Goal: Check status: Check status

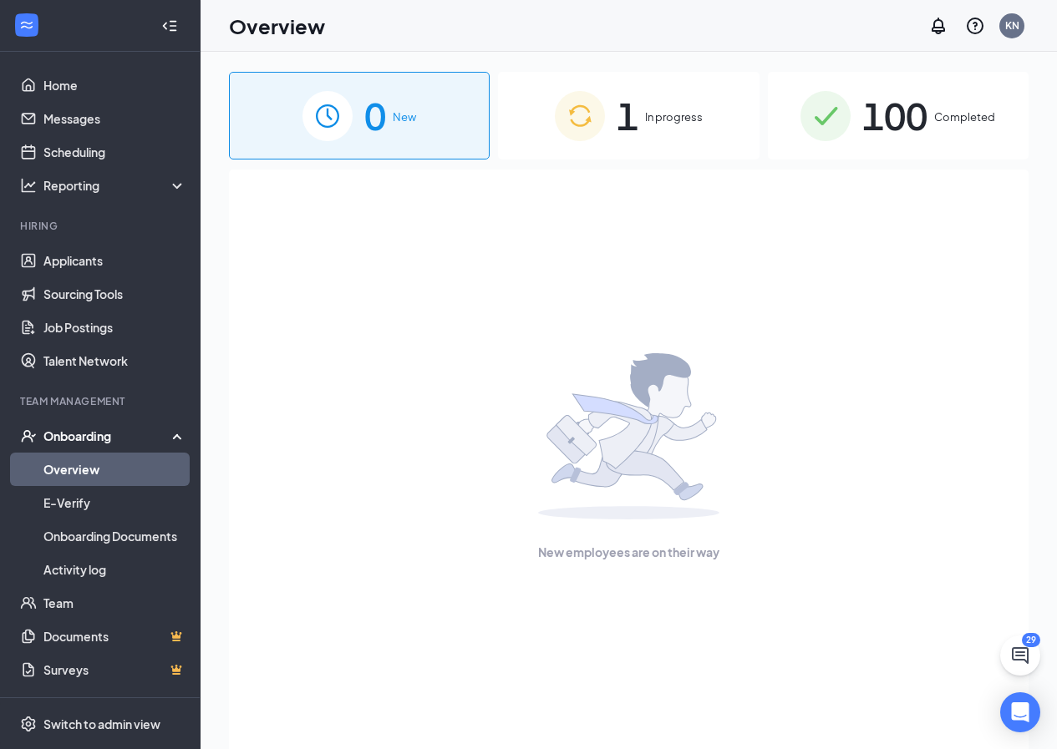
click at [640, 134] on div "1 In progress" at bounding box center [628, 116] width 261 height 88
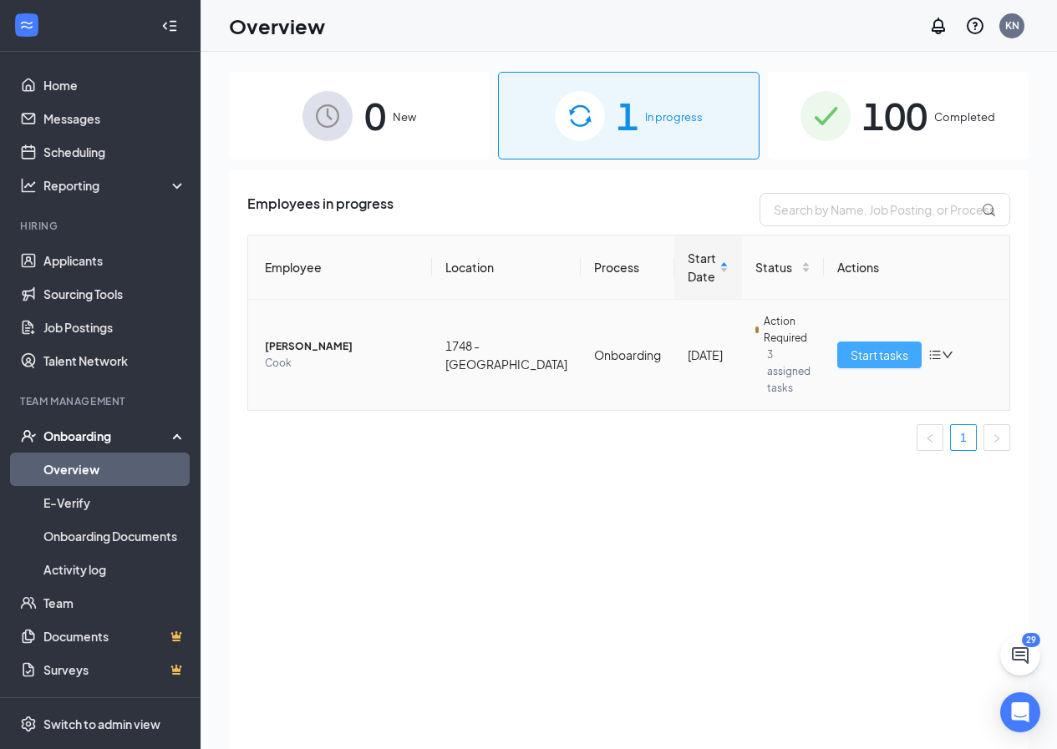
click at [897, 356] on button "Start tasks" at bounding box center [879, 355] width 84 height 27
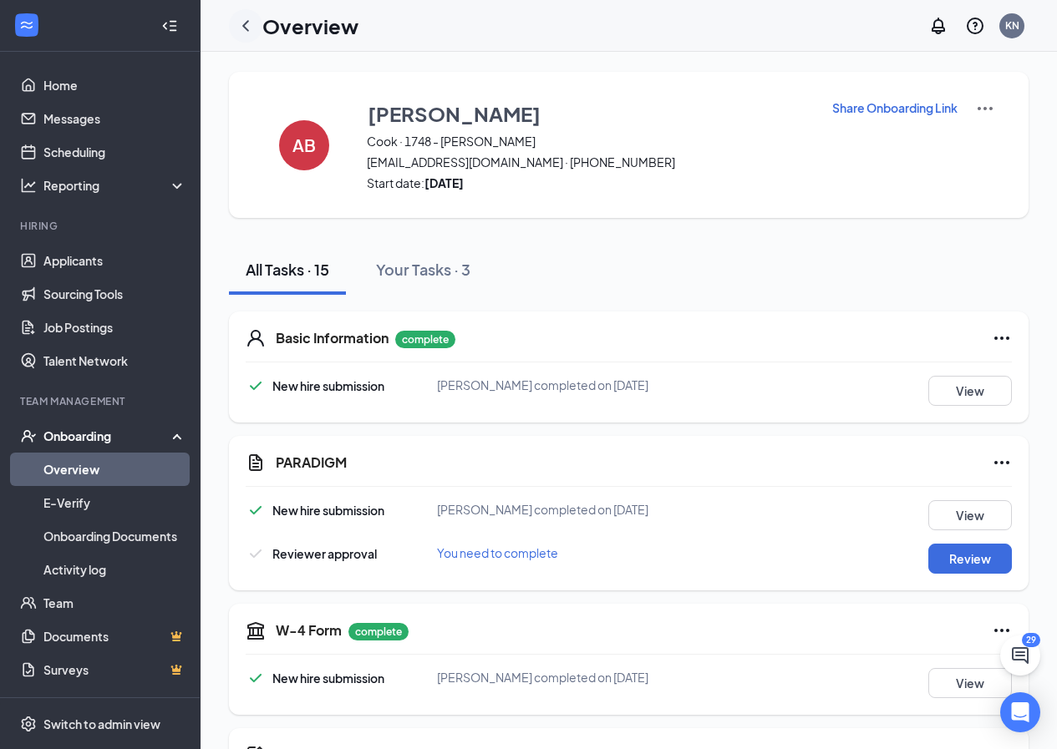
click at [244, 26] on icon "ChevronLeft" at bounding box center [245, 25] width 7 height 11
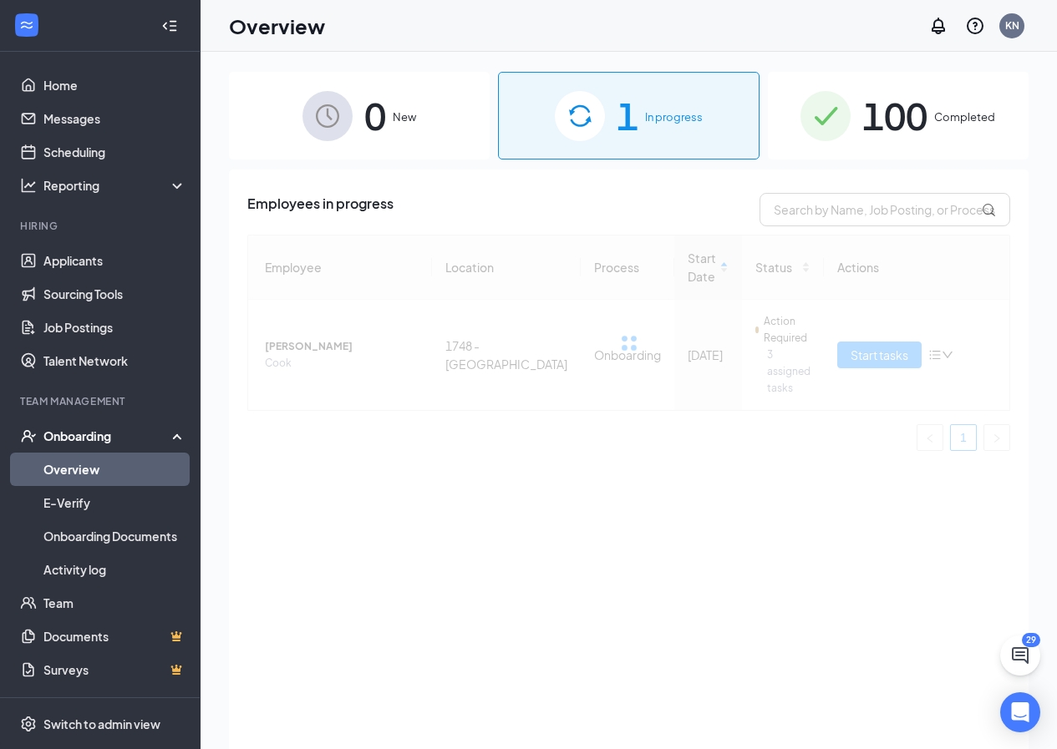
click at [937, 127] on div "100 Completed" at bounding box center [898, 116] width 261 height 88
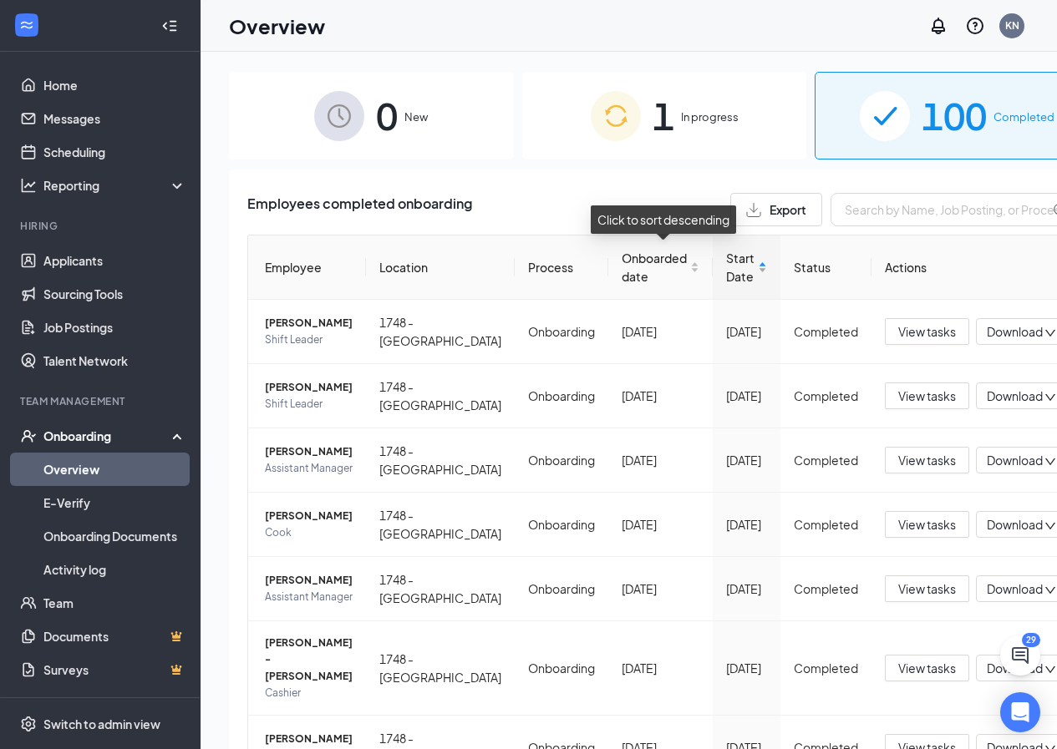
click at [726, 272] on div "Start Date" at bounding box center [746, 267] width 41 height 37
